Goal: Information Seeking & Learning: Learn about a topic

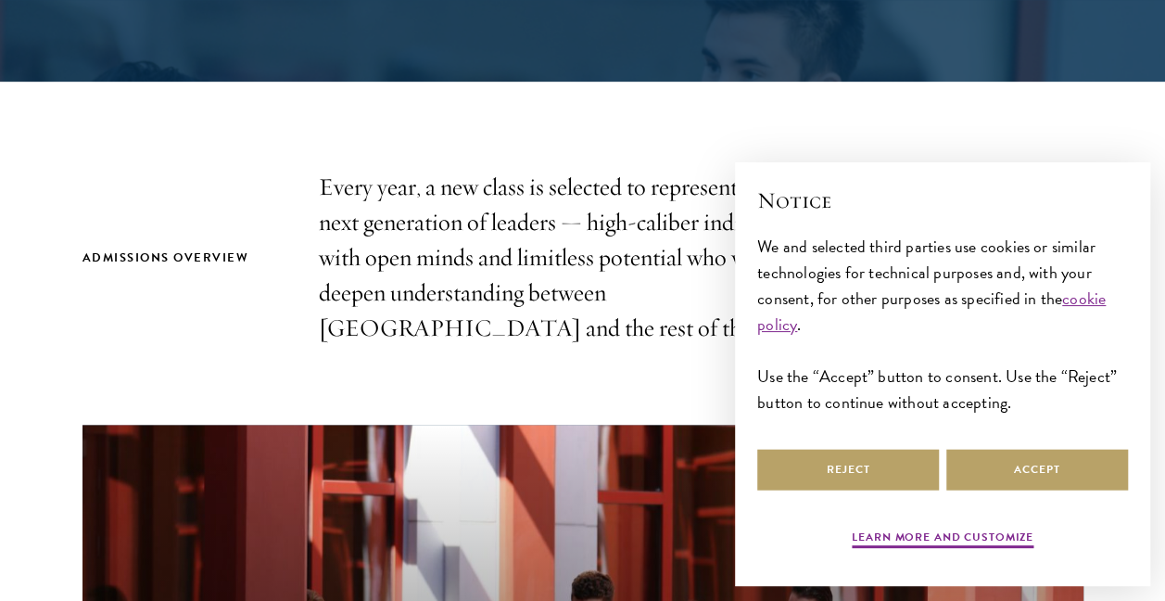
scroll to position [649, 0]
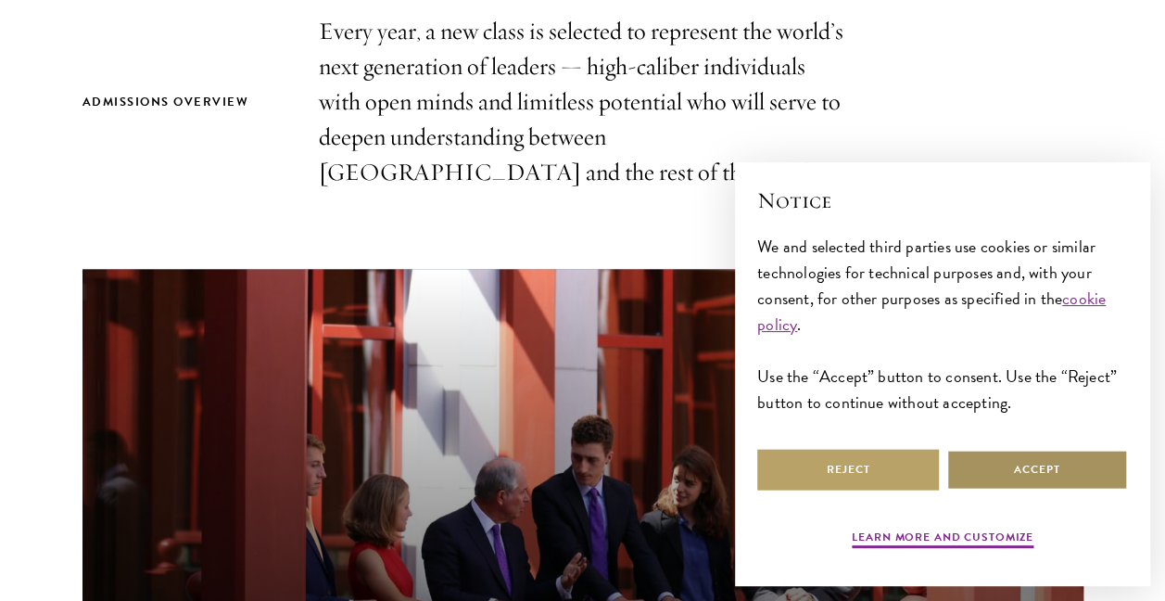
click at [1019, 488] on button "Accept" at bounding box center [1038, 470] width 182 height 42
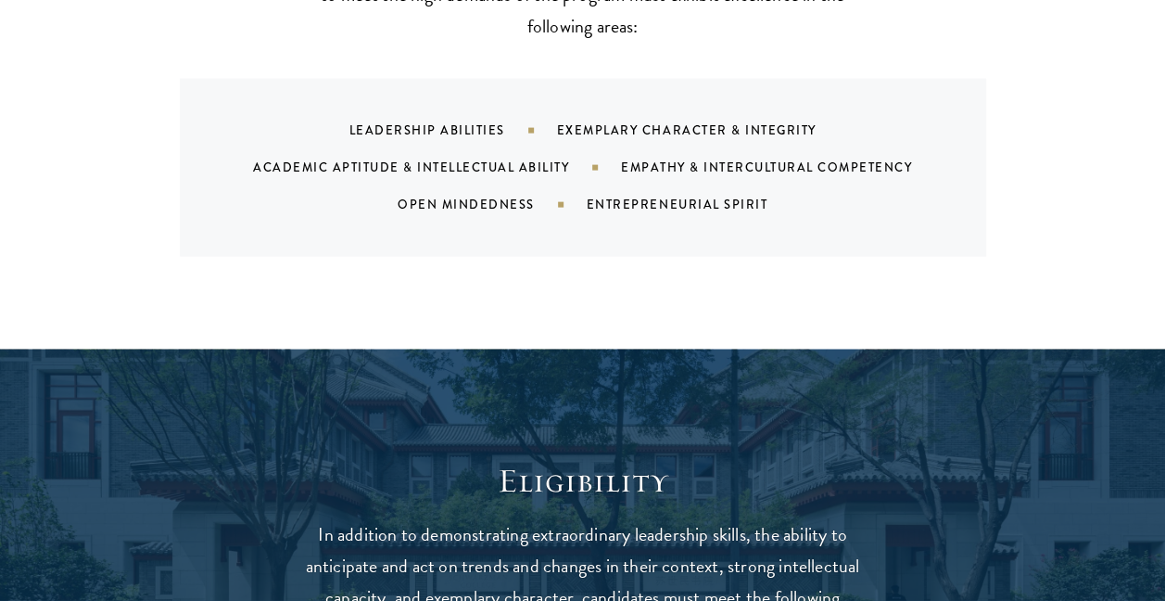
scroll to position [2318, 0]
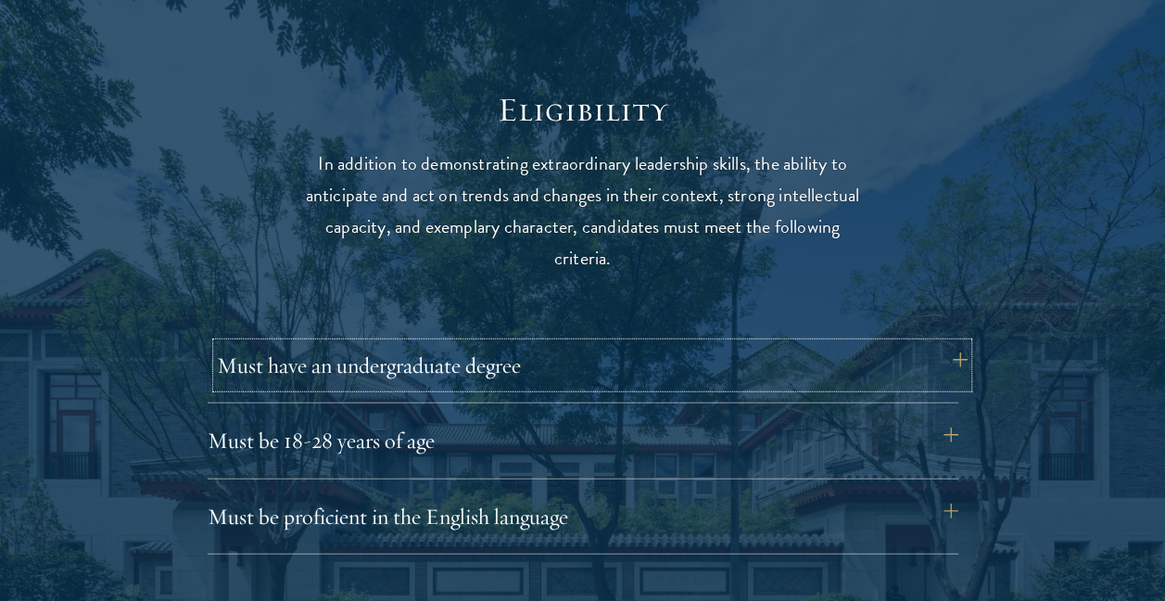
click at [951, 354] on button "Must have an undergraduate degree" at bounding box center [592, 365] width 751 height 45
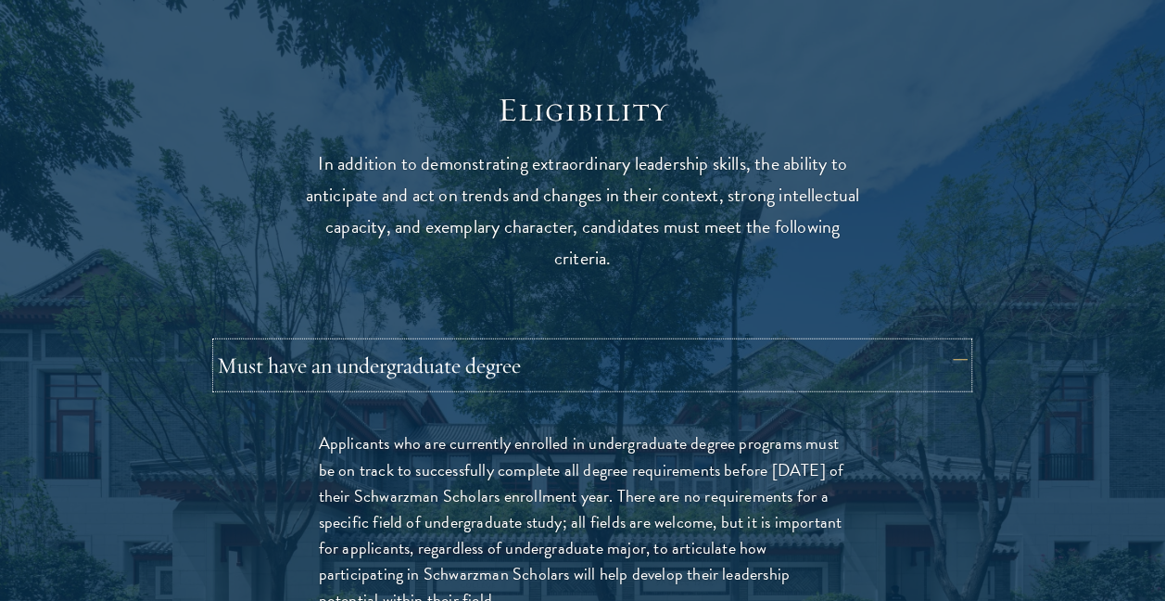
click at [951, 354] on button "Must have an undergraduate degree" at bounding box center [592, 365] width 751 height 45
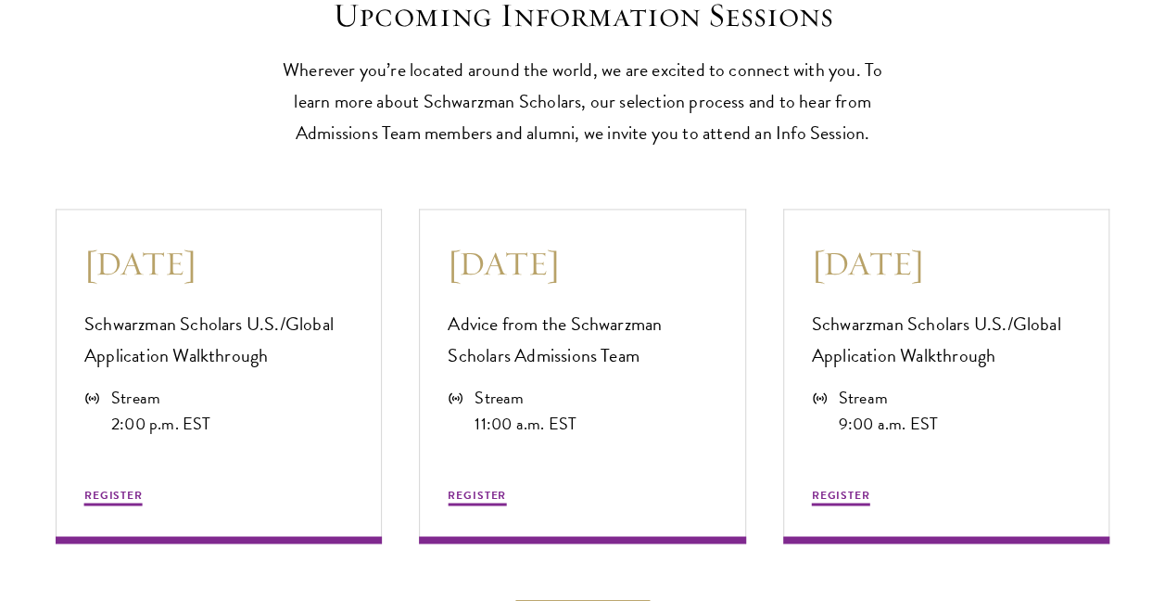
scroll to position [4821, 0]
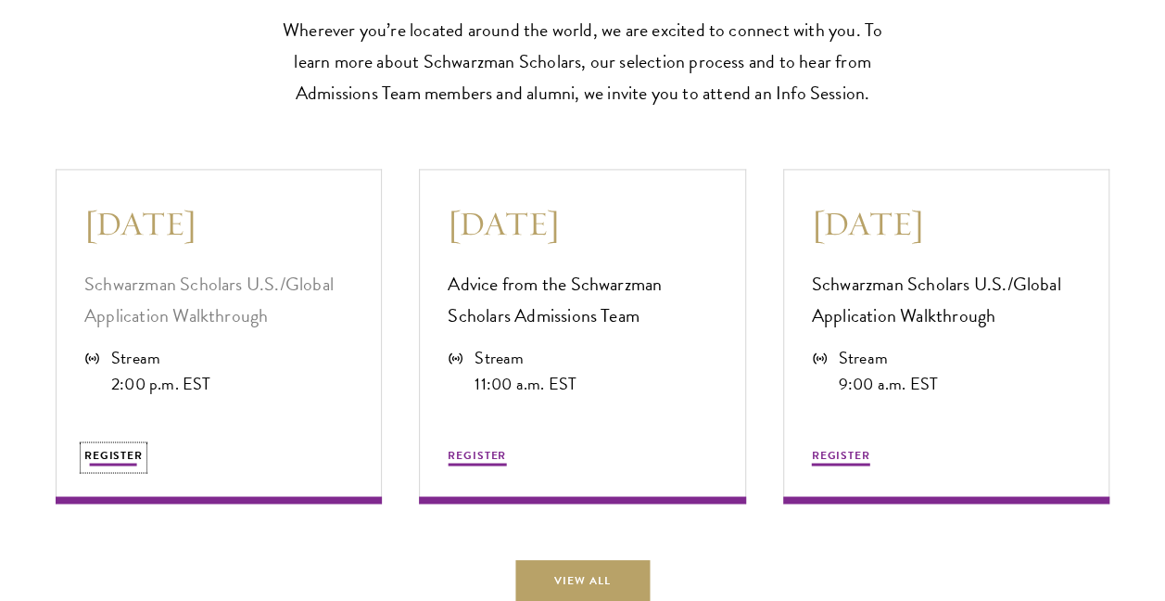
click at [124, 463] on span "REGISTER" at bounding box center [113, 454] width 58 height 17
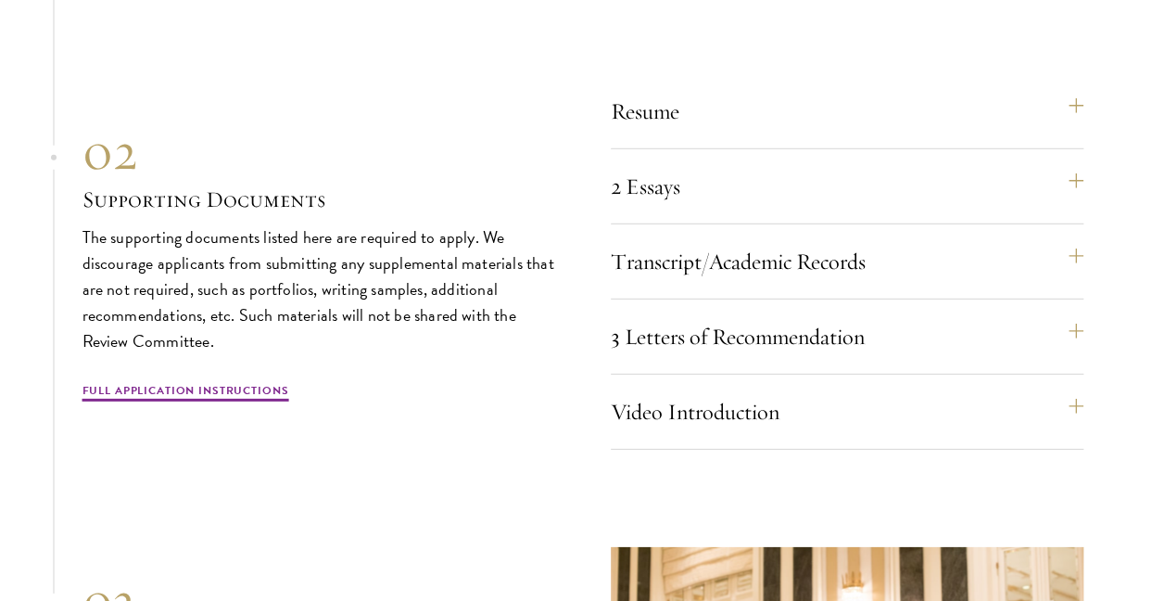
scroll to position [6119, 0]
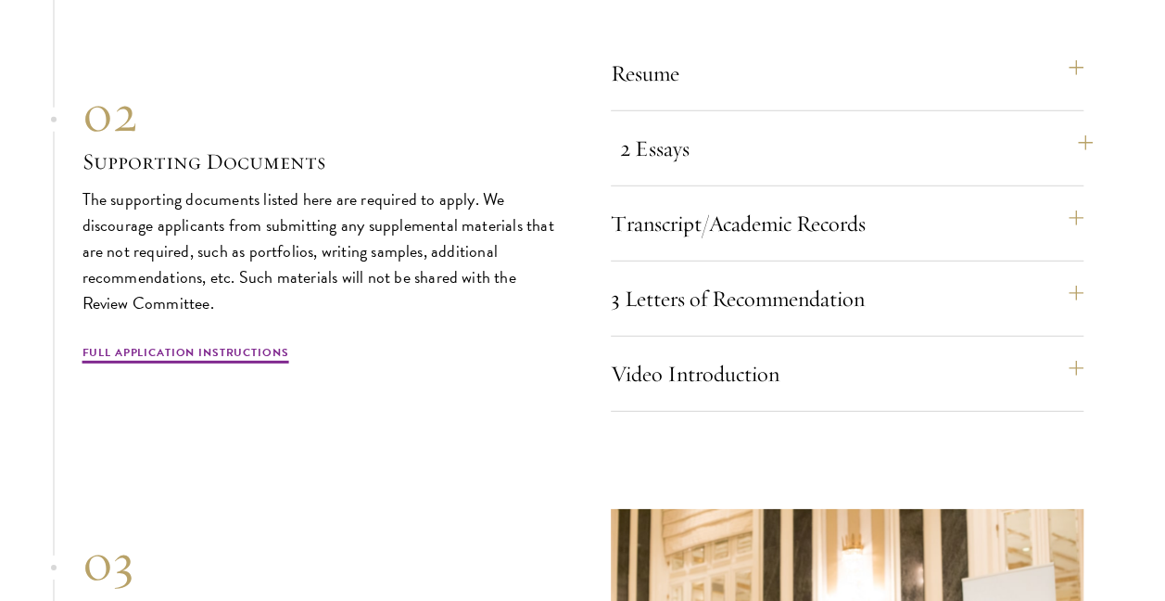
drag, startPoint x: 1025, startPoint y: 200, endPoint x: 1040, endPoint y: 189, distance: 18.5
click at [1029, 186] on div "2 Essays The two required essays are a Leadership Essay (750 words) and a State…" at bounding box center [847, 156] width 473 height 60
click at [1051, 171] on button "2 Essays" at bounding box center [856, 148] width 473 height 45
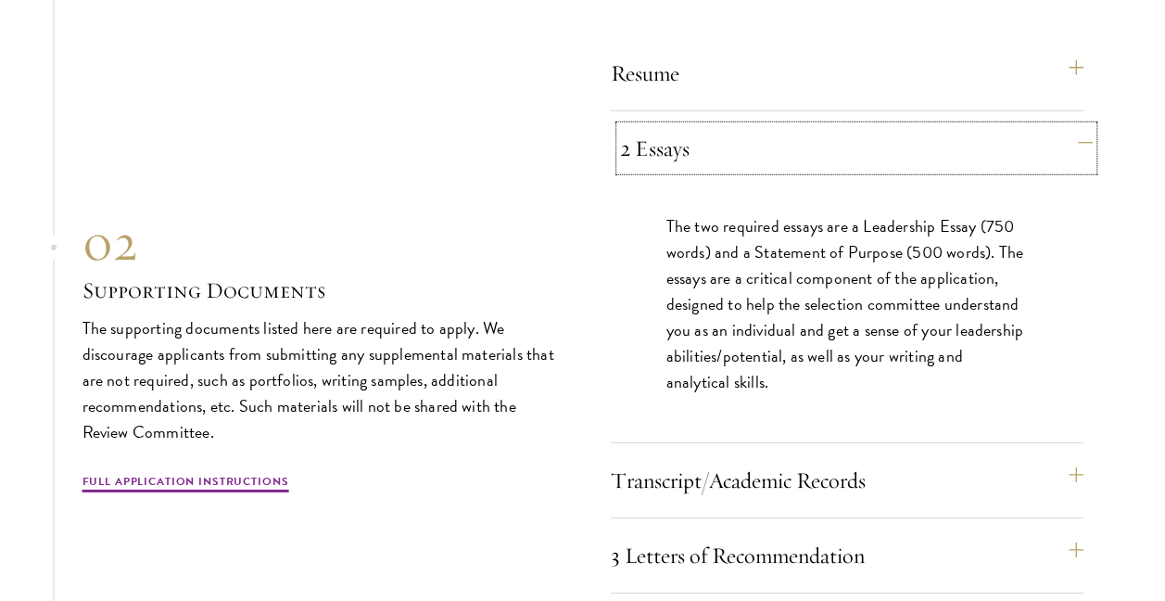
click at [1056, 171] on button "2 Essays" at bounding box center [856, 148] width 473 height 45
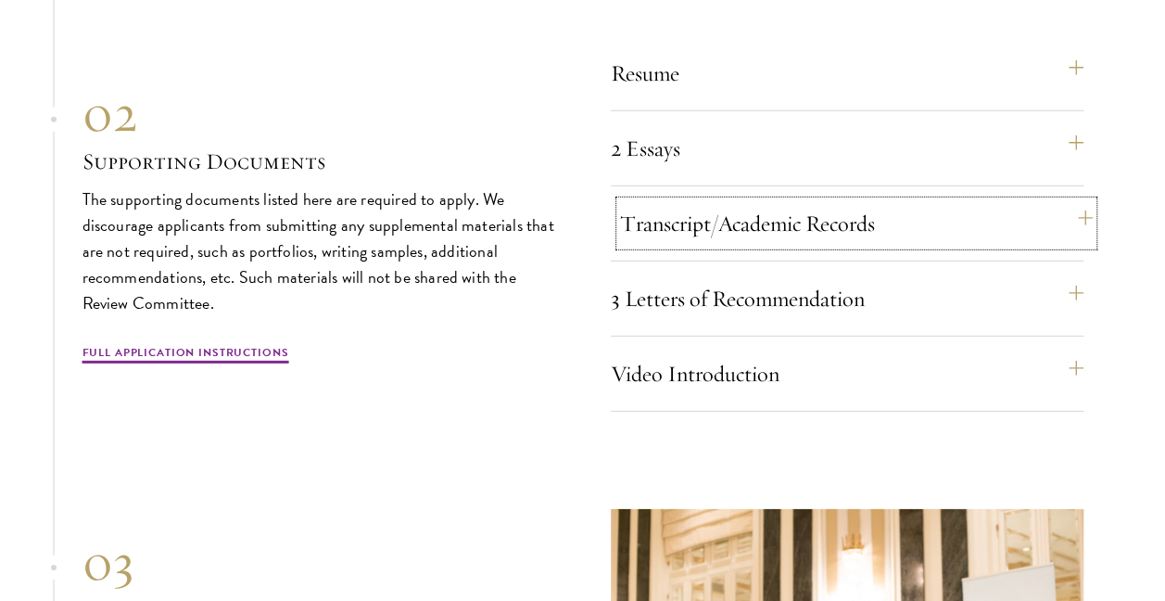
click at [1059, 230] on button "Transcript/Academic Records" at bounding box center [856, 223] width 473 height 45
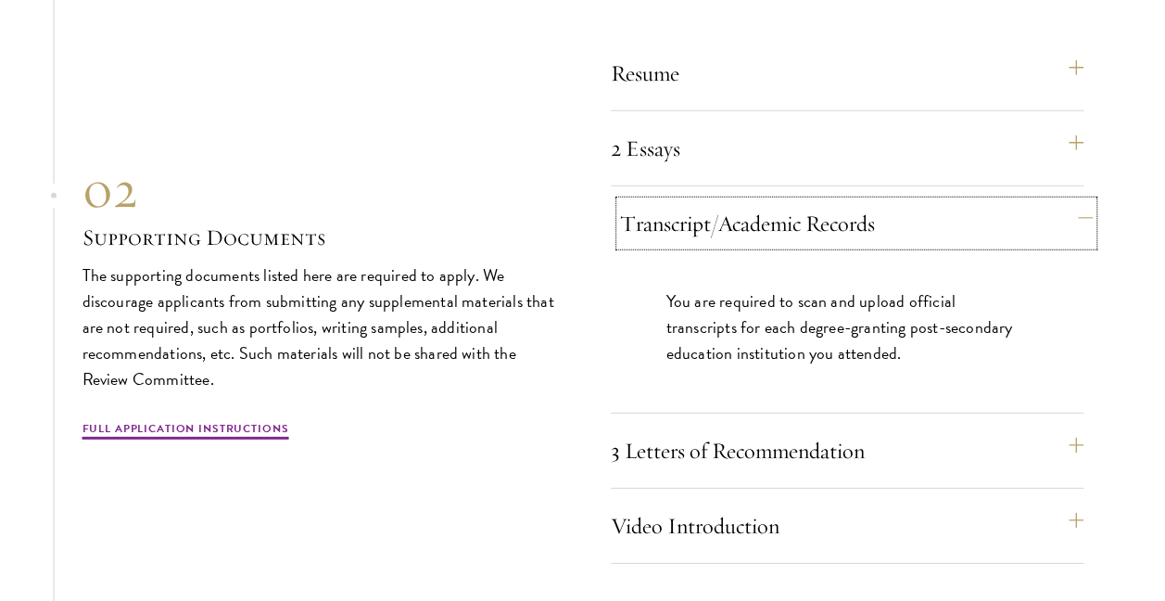
click at [1059, 230] on button "Transcript/Academic Records" at bounding box center [856, 223] width 473 height 45
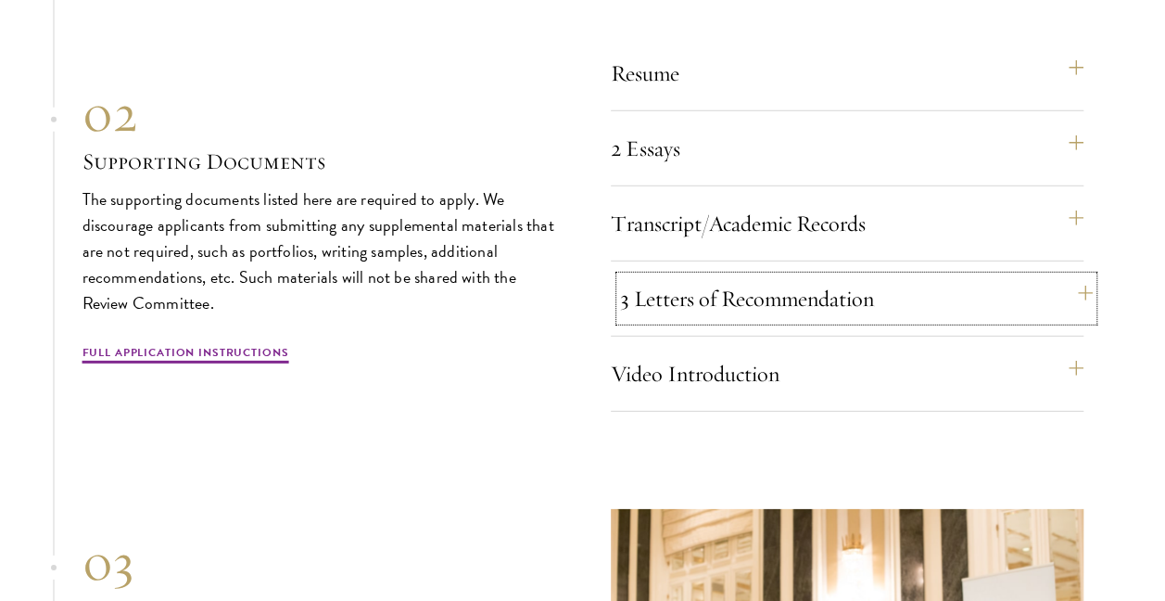
click at [1047, 299] on button "3 Letters of Recommendation" at bounding box center [856, 298] width 473 height 45
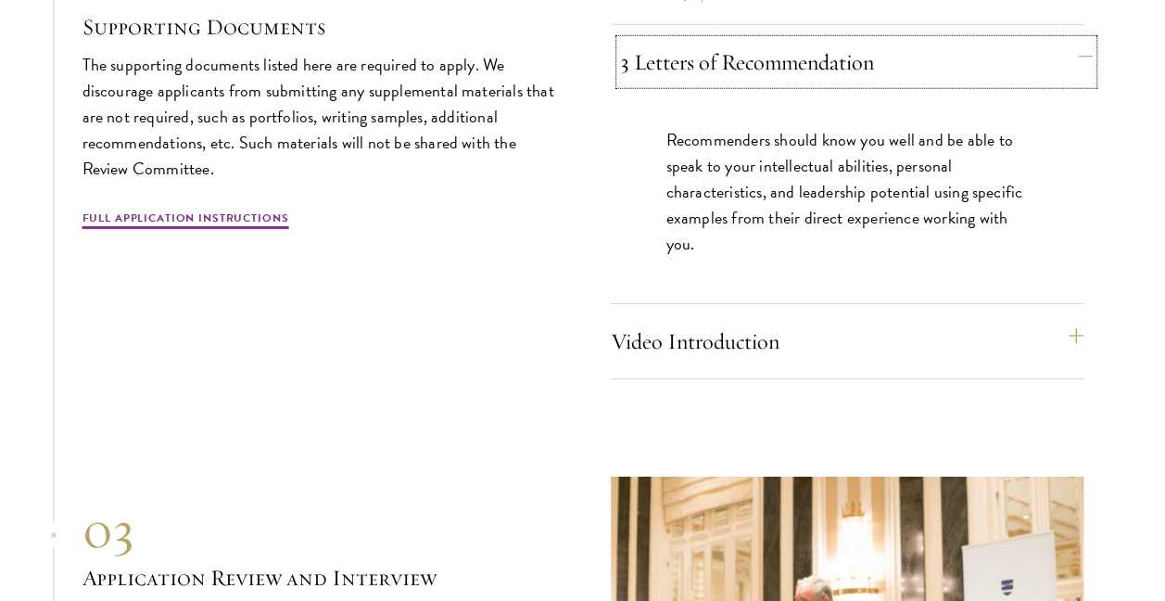
scroll to position [6397, 0]
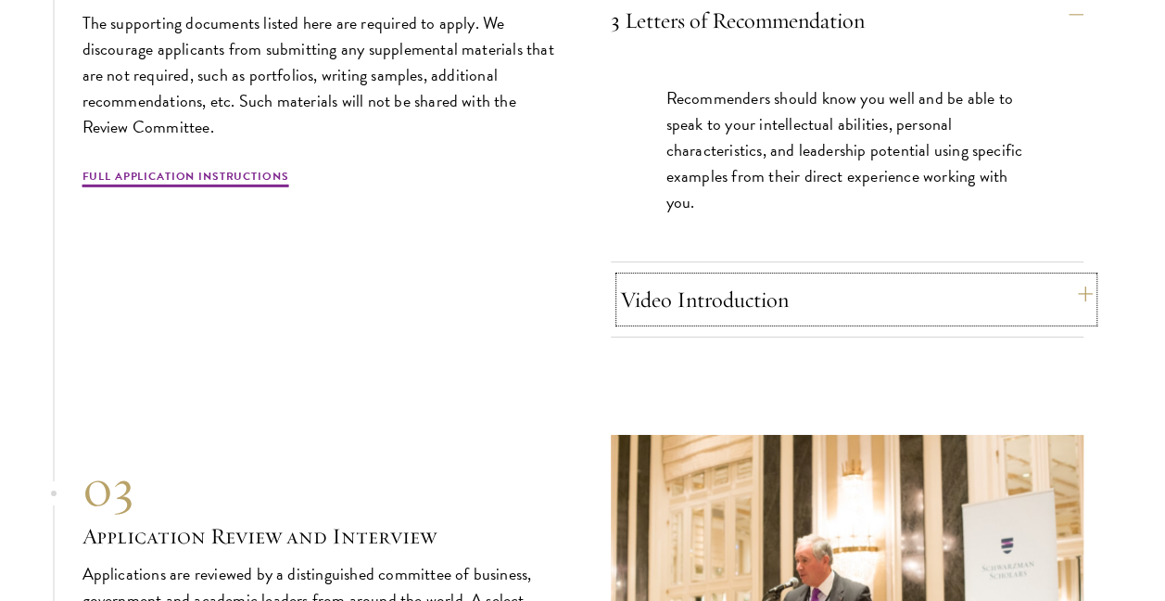
click at [1046, 319] on button "Video Introduction" at bounding box center [856, 299] width 473 height 45
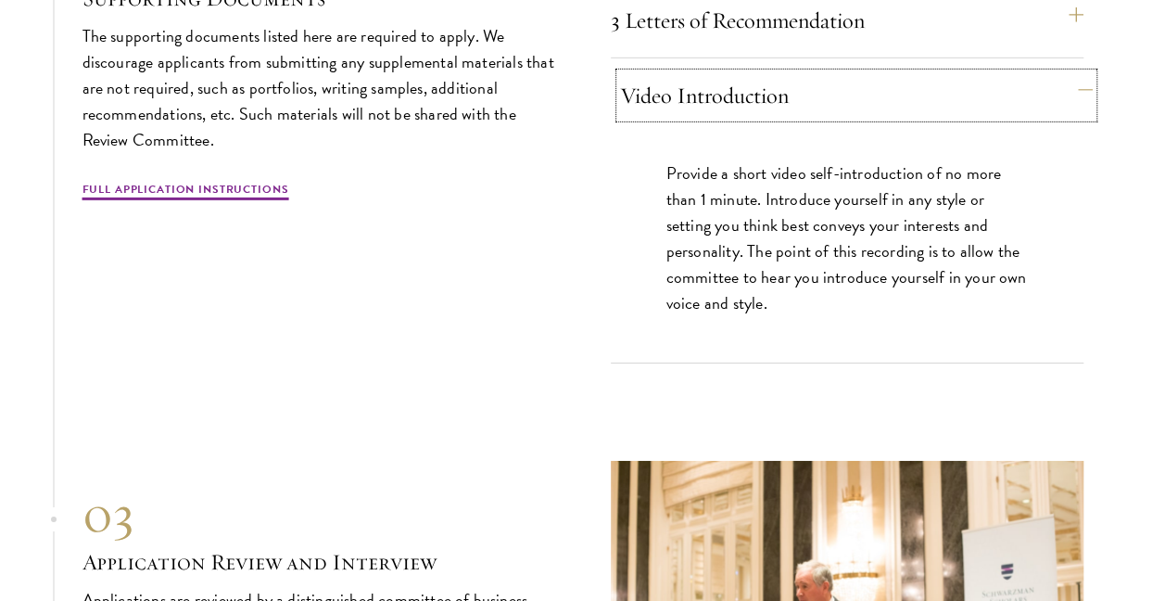
click at [983, 118] on button "Video Introduction" at bounding box center [856, 95] width 473 height 45
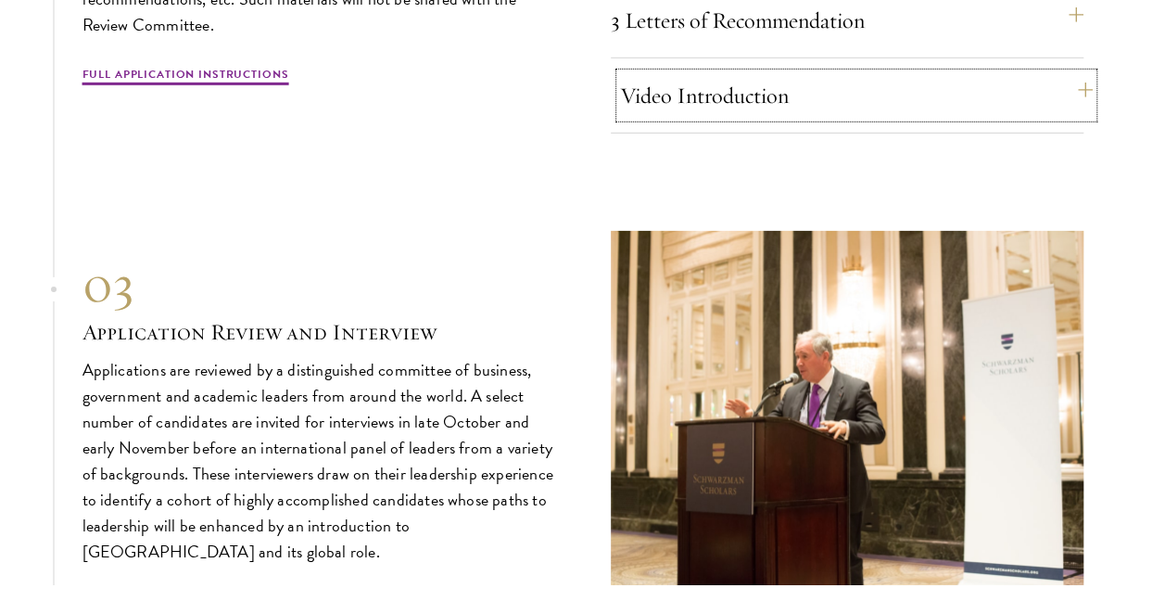
click at [983, 118] on button "Video Introduction" at bounding box center [856, 95] width 473 height 45
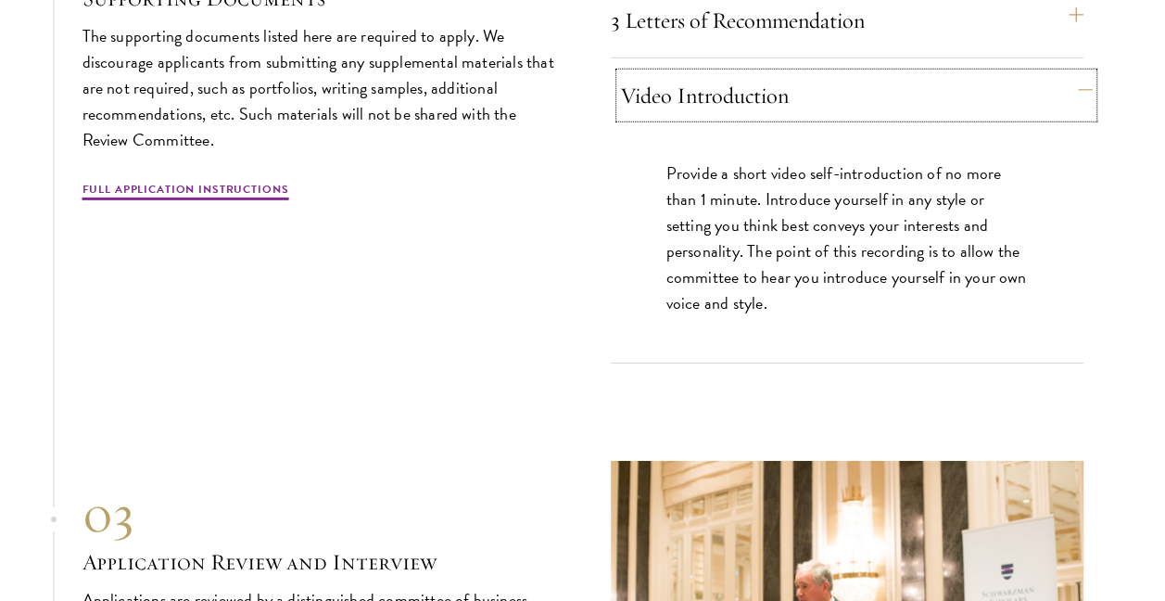
click at [983, 118] on button "Video Introduction" at bounding box center [856, 95] width 473 height 45
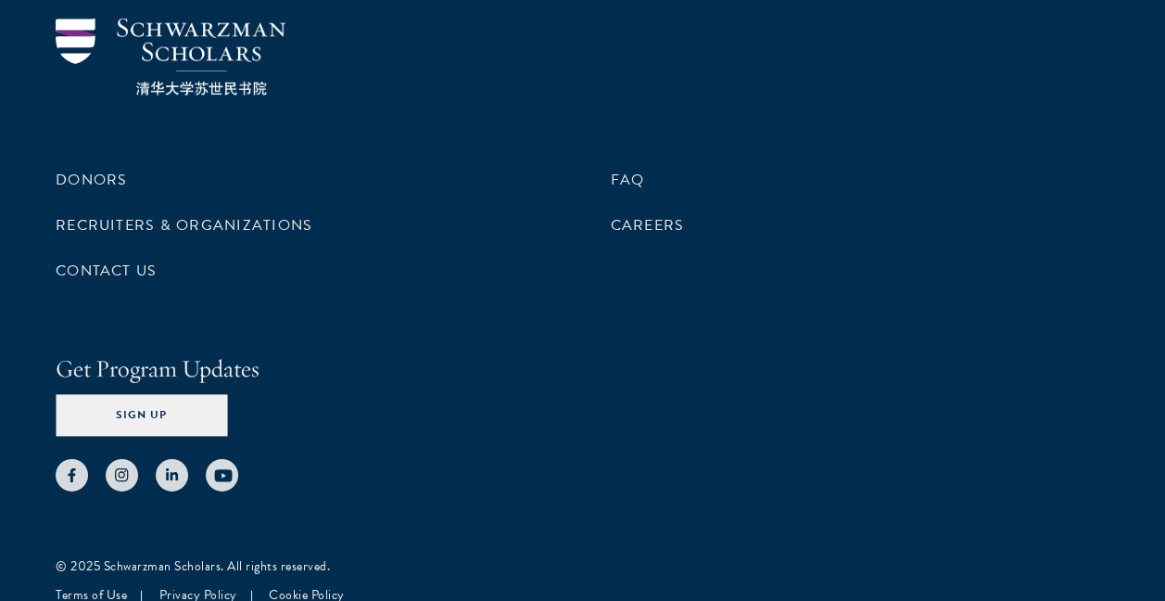
scroll to position [9655, 0]
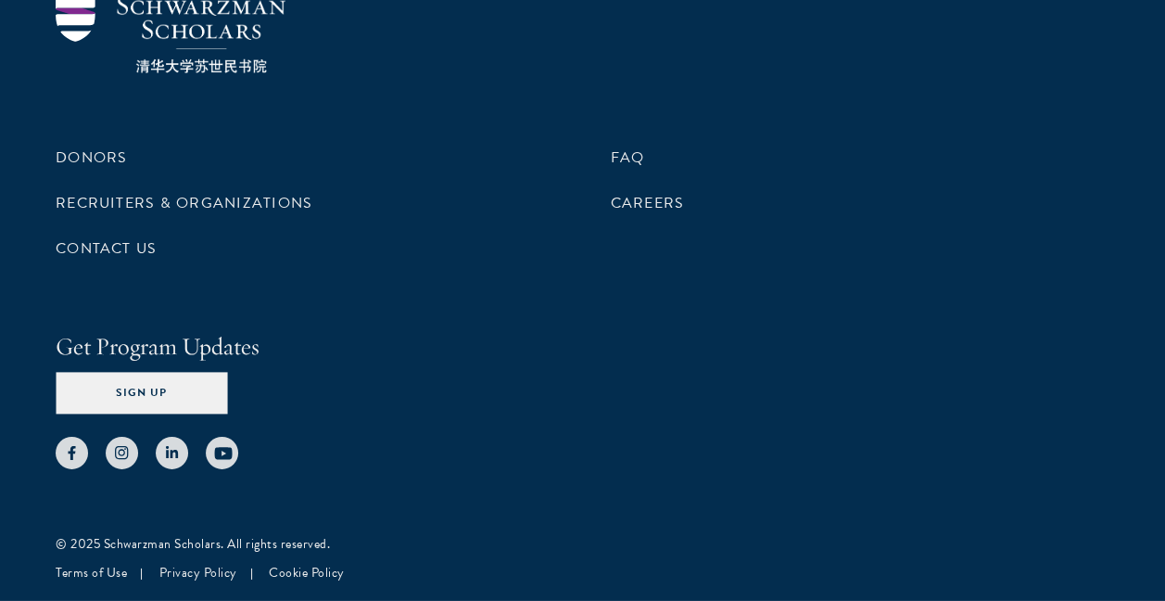
click at [137, 178] on ul "Donors Recruiters & Organizations Contact Us" at bounding box center [306, 203] width 500 height 122
click at [121, 173] on li "Donors" at bounding box center [306, 158] width 500 height 32
click at [90, 156] on link "Donors" at bounding box center [91, 157] width 71 height 22
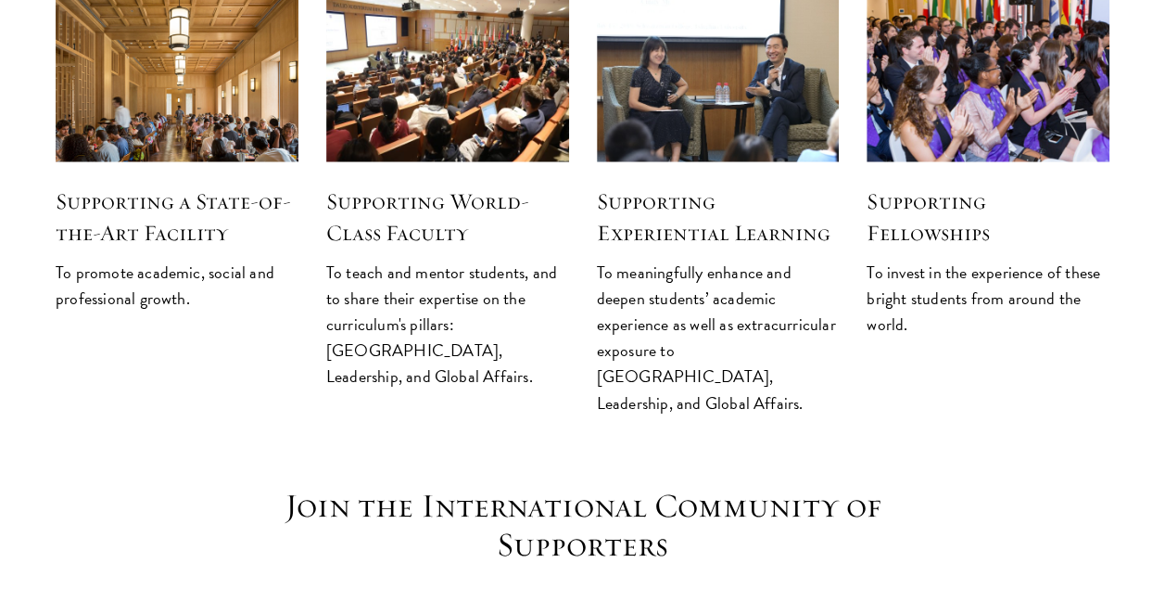
scroll to position [2411, 0]
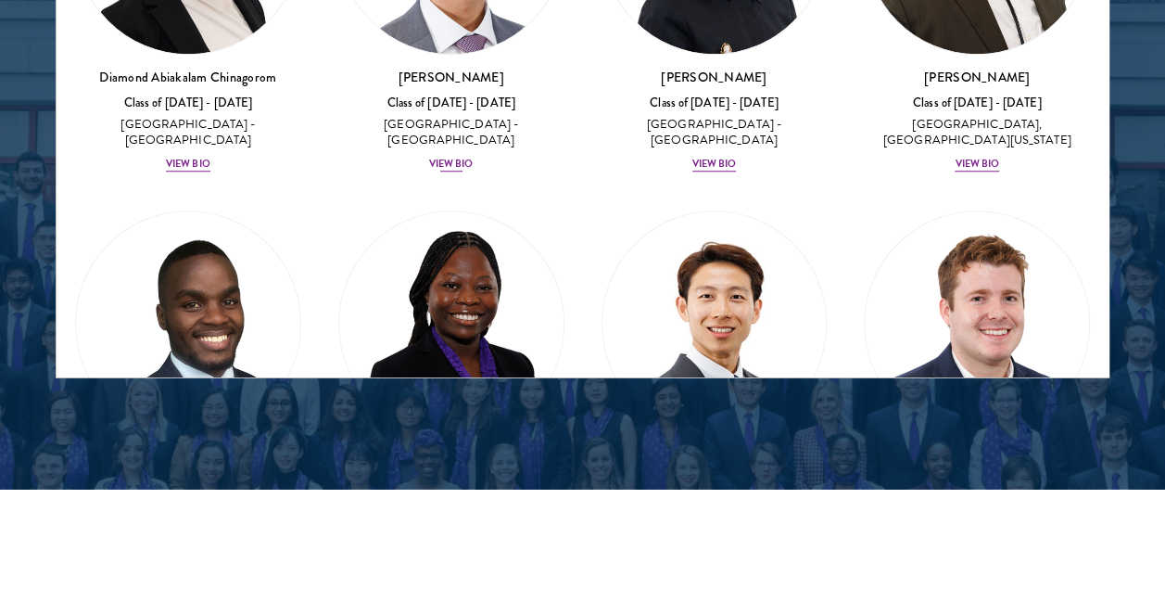
scroll to position [649, 0]
